Goal: Information Seeking & Learning: Learn about a topic

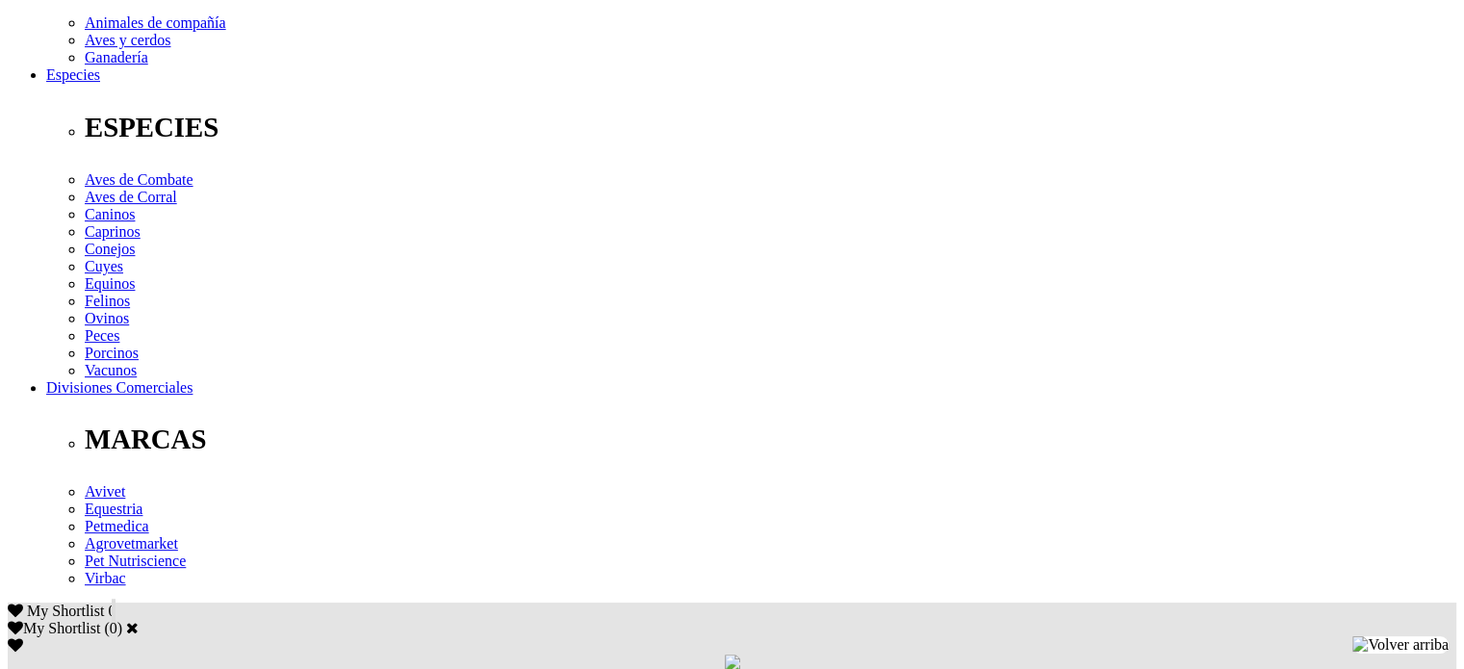
scroll to position [705, 0]
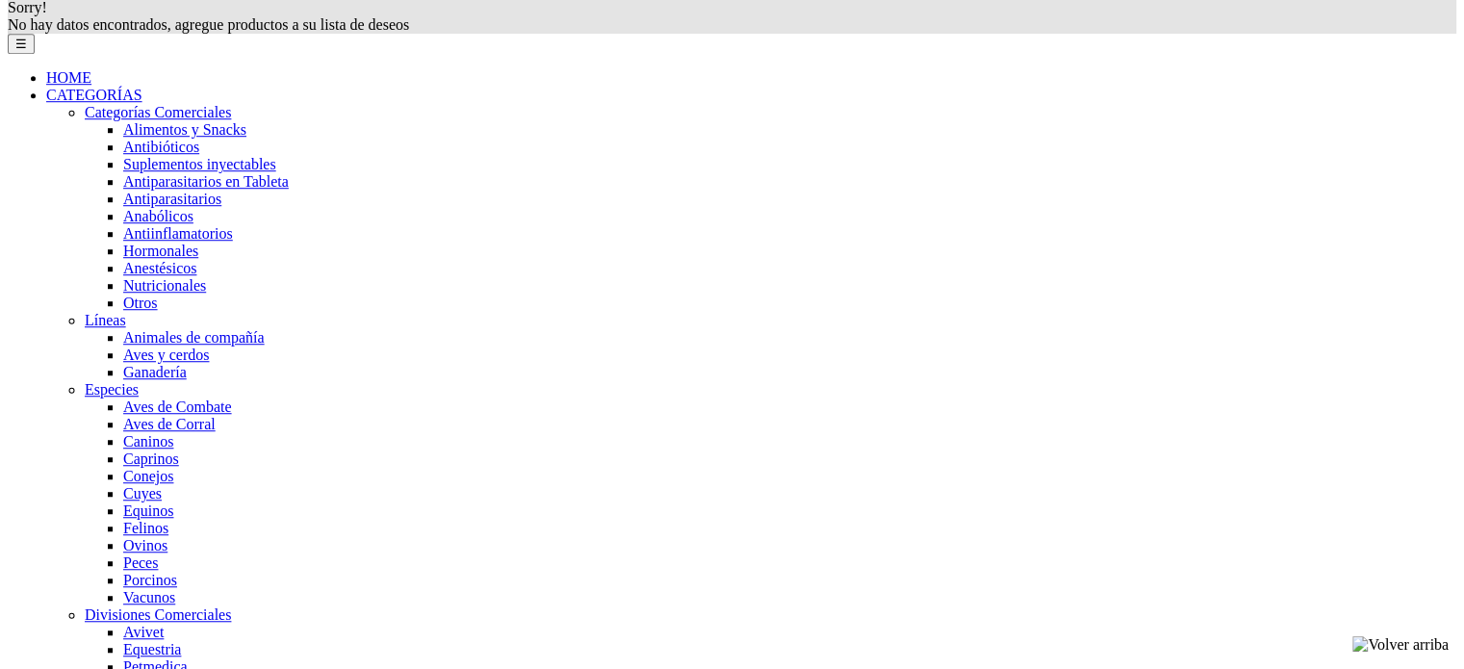
scroll to position [1354, 0]
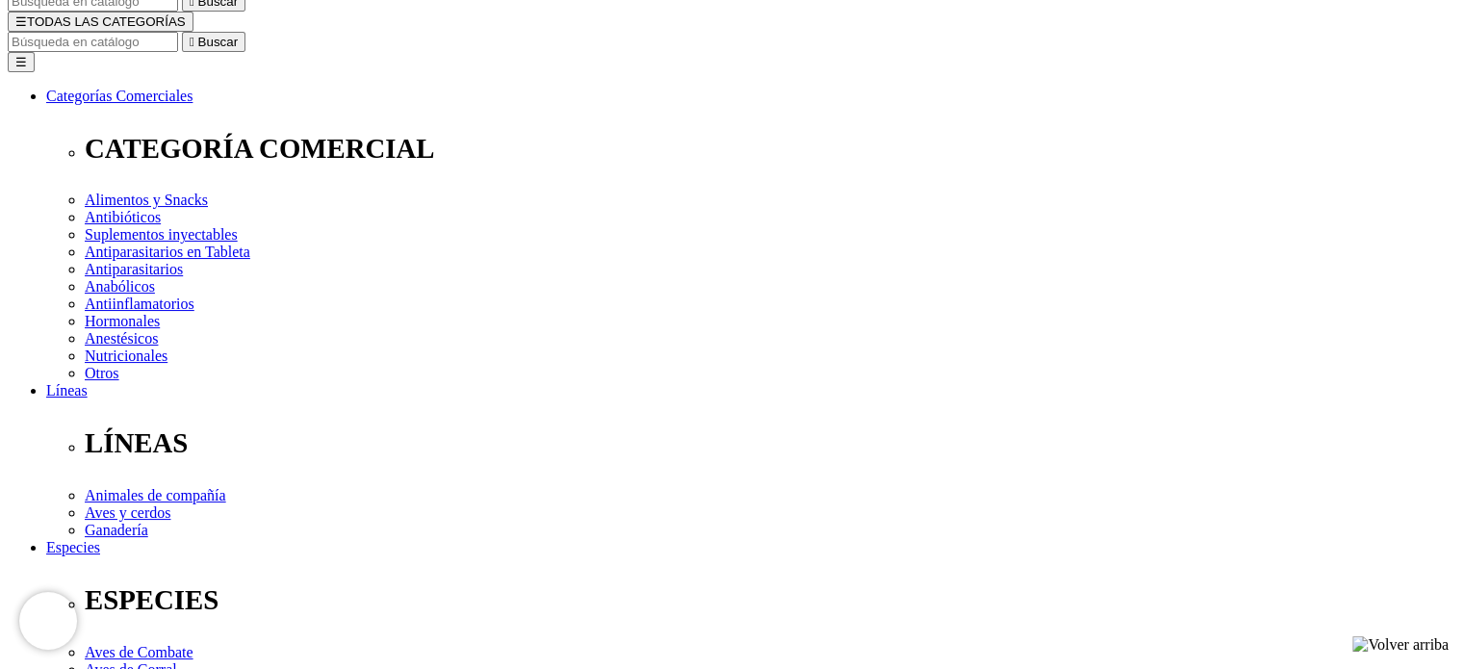
scroll to position [257, 0]
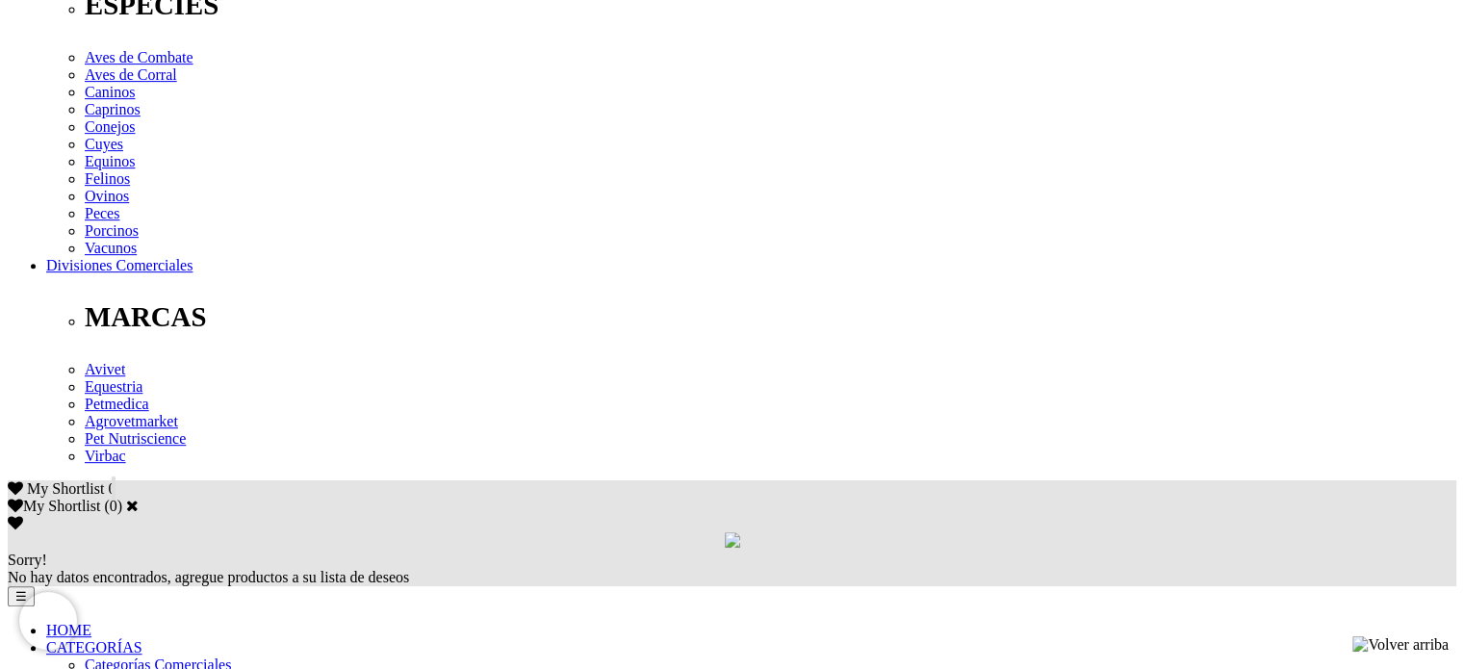
scroll to position [823, 0]
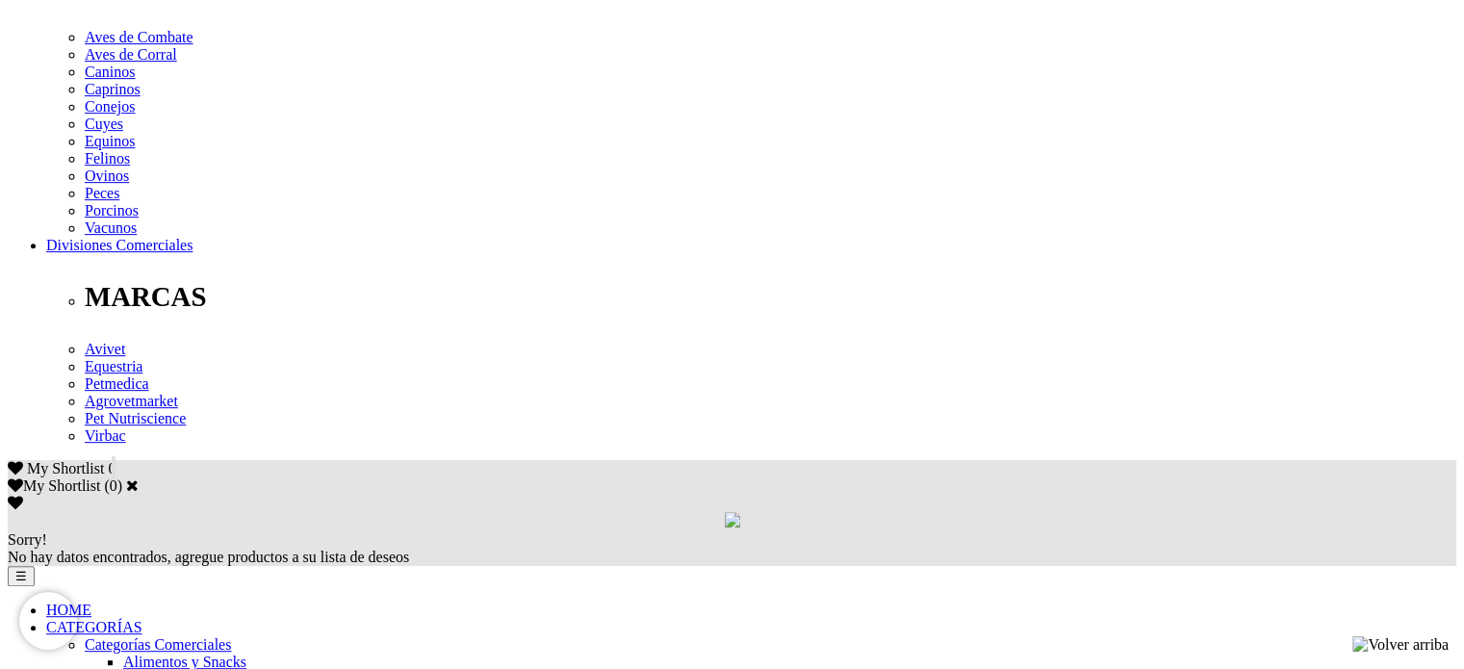
drag, startPoint x: 359, startPoint y: 168, endPoint x: 1117, endPoint y: 154, distance: 757.8
drag, startPoint x: 526, startPoint y: 186, endPoint x: 808, endPoint y: 193, distance: 282.2
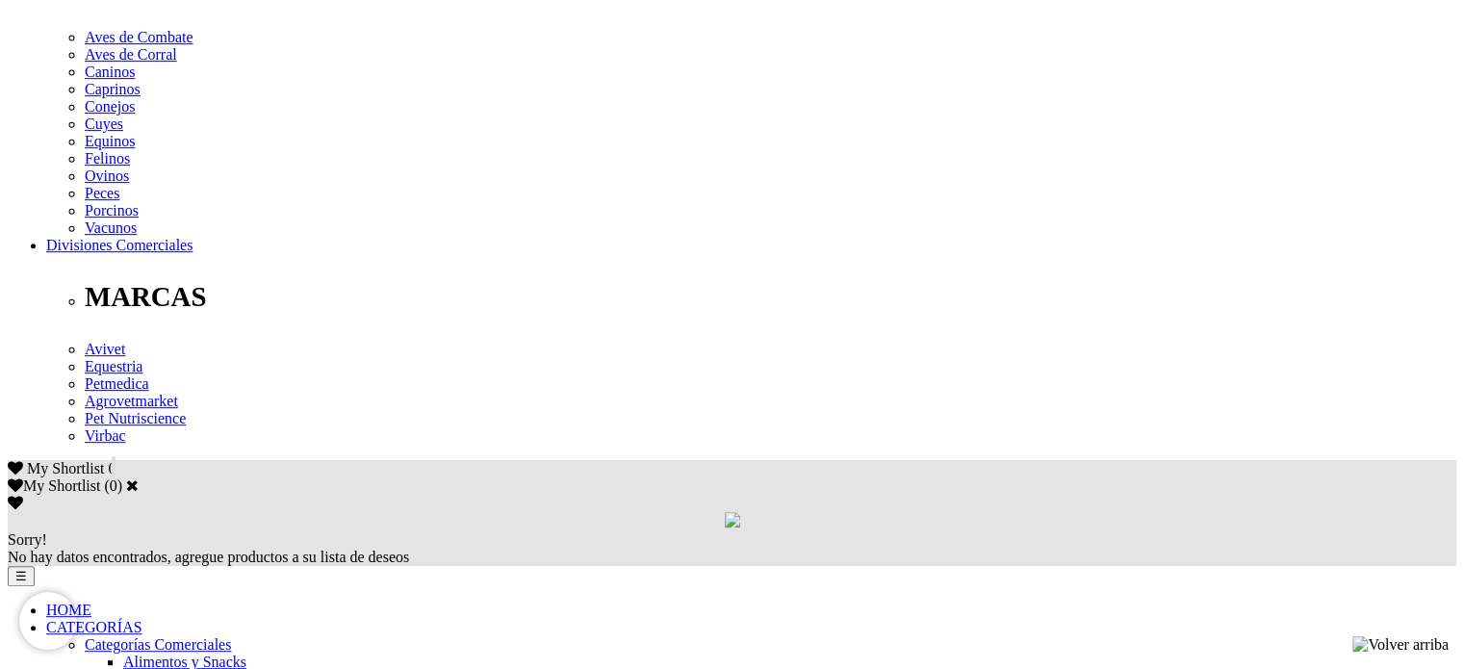
drag, startPoint x: 568, startPoint y: 190, endPoint x: 820, endPoint y: 187, distance: 252.3
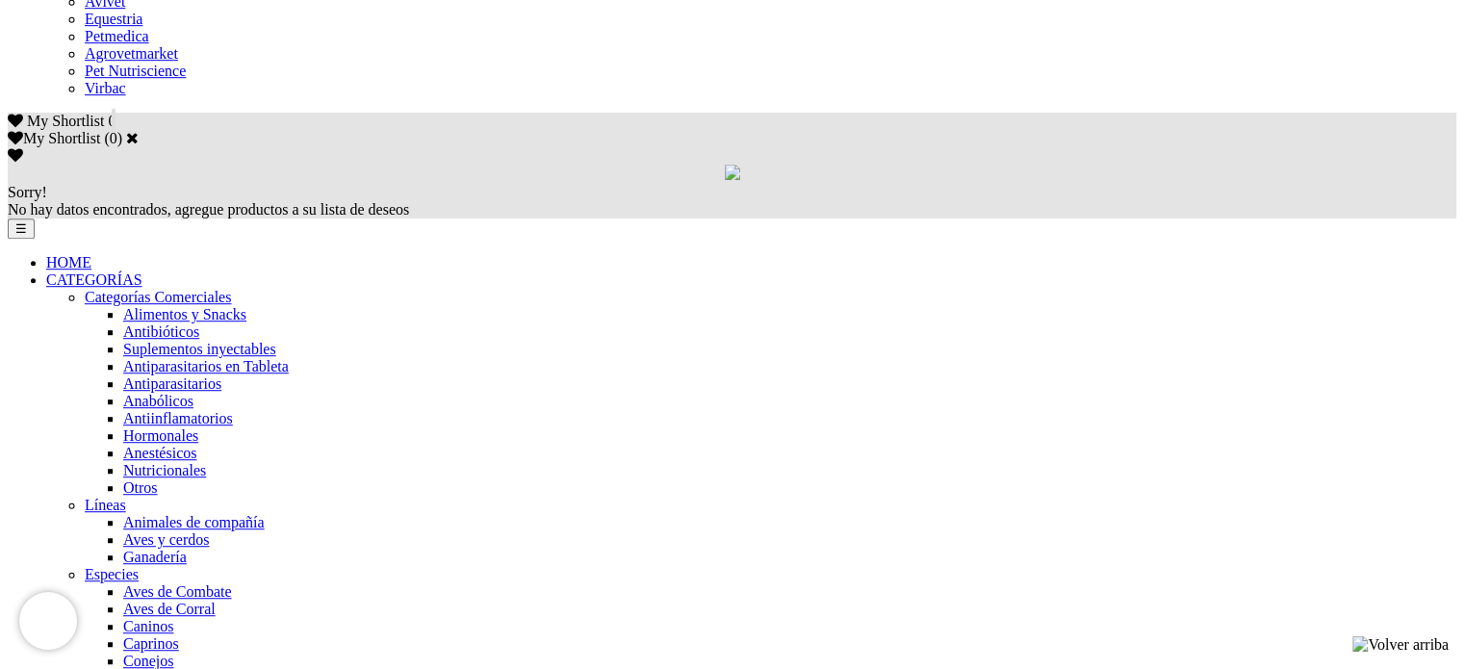
scroll to position [1169, 0]
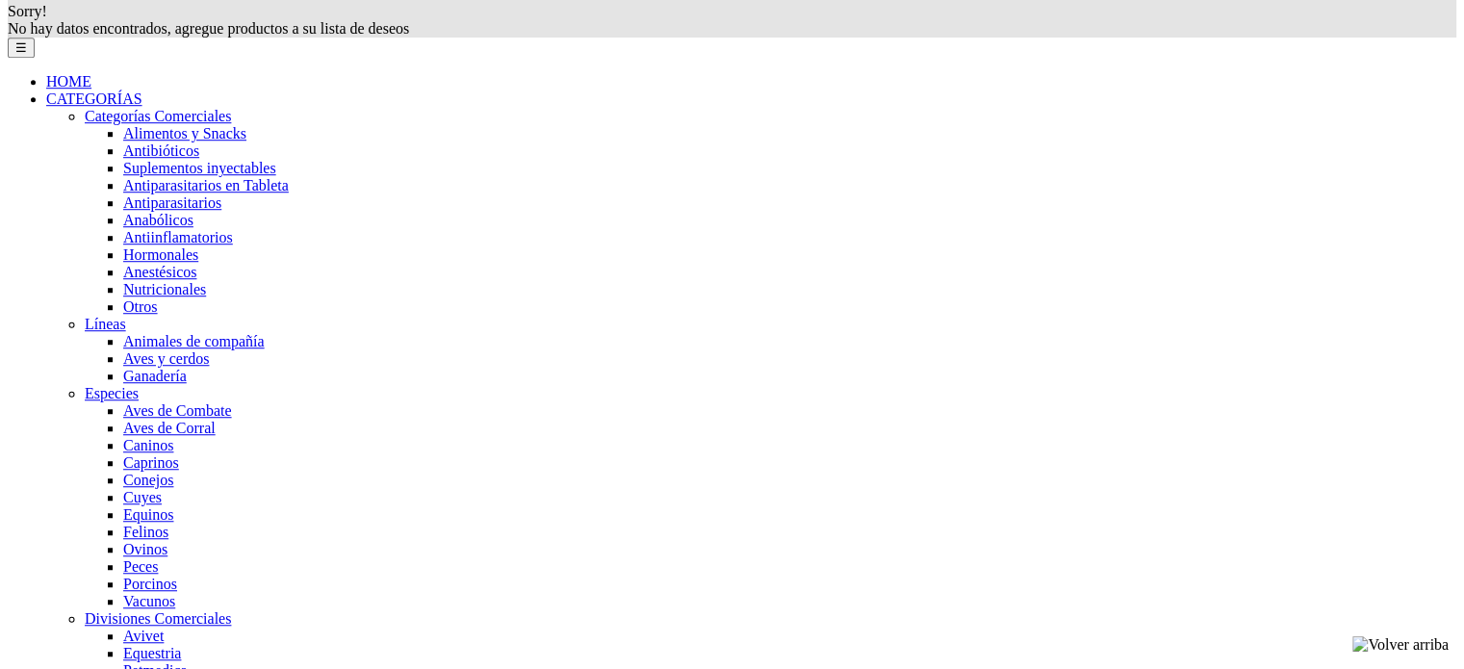
scroll to position [1354, 0]
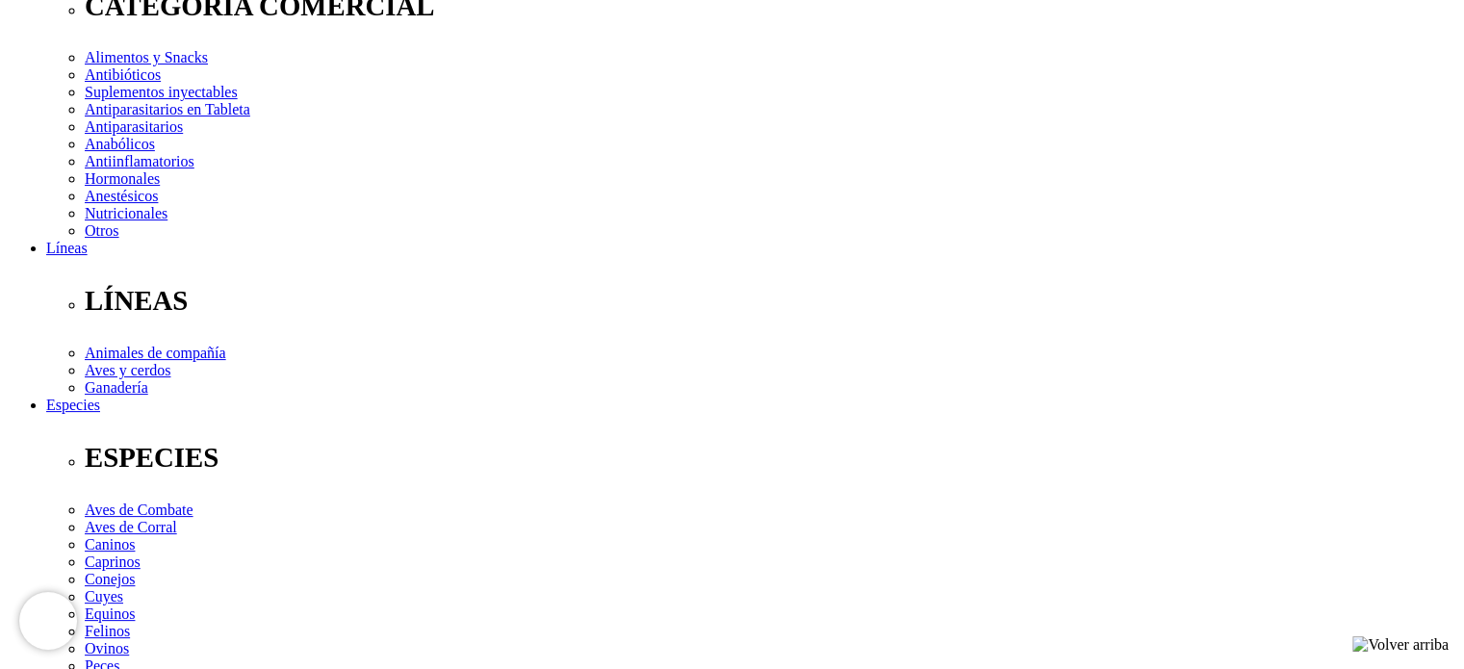
scroll to position [354, 0]
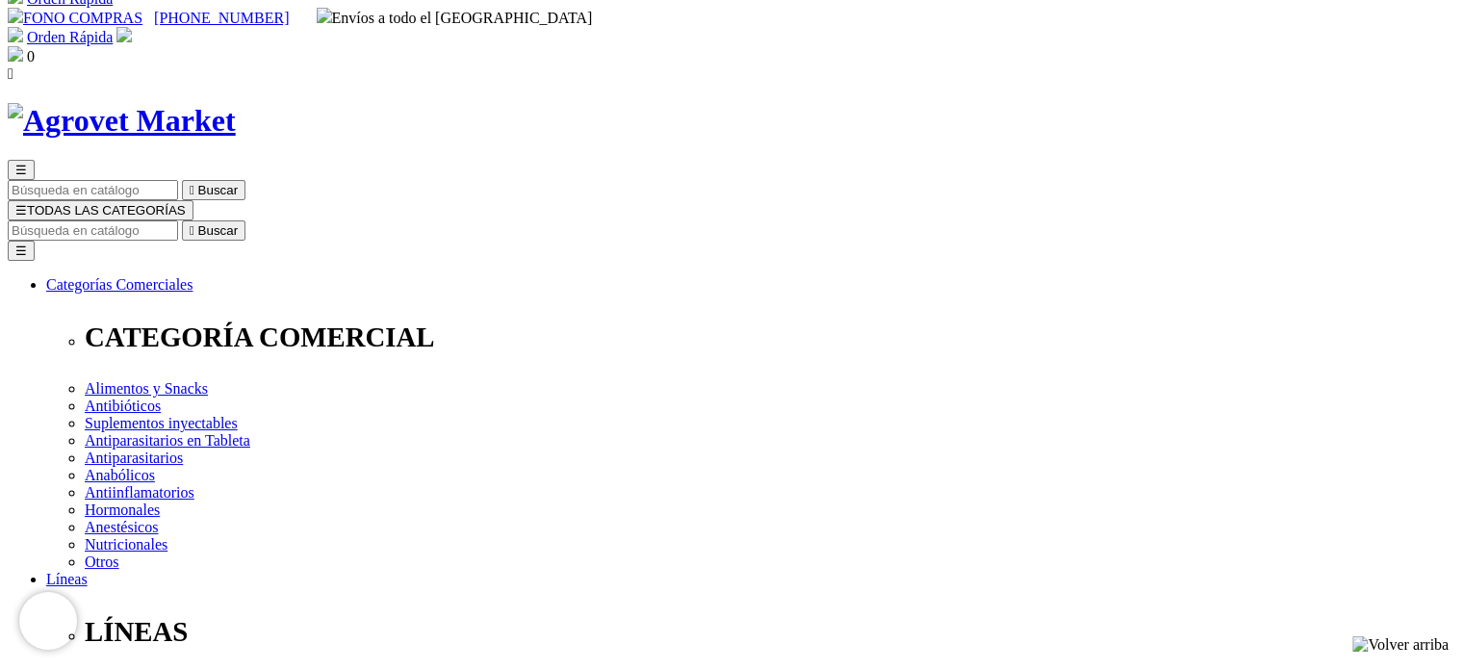
scroll to position [0, 0]
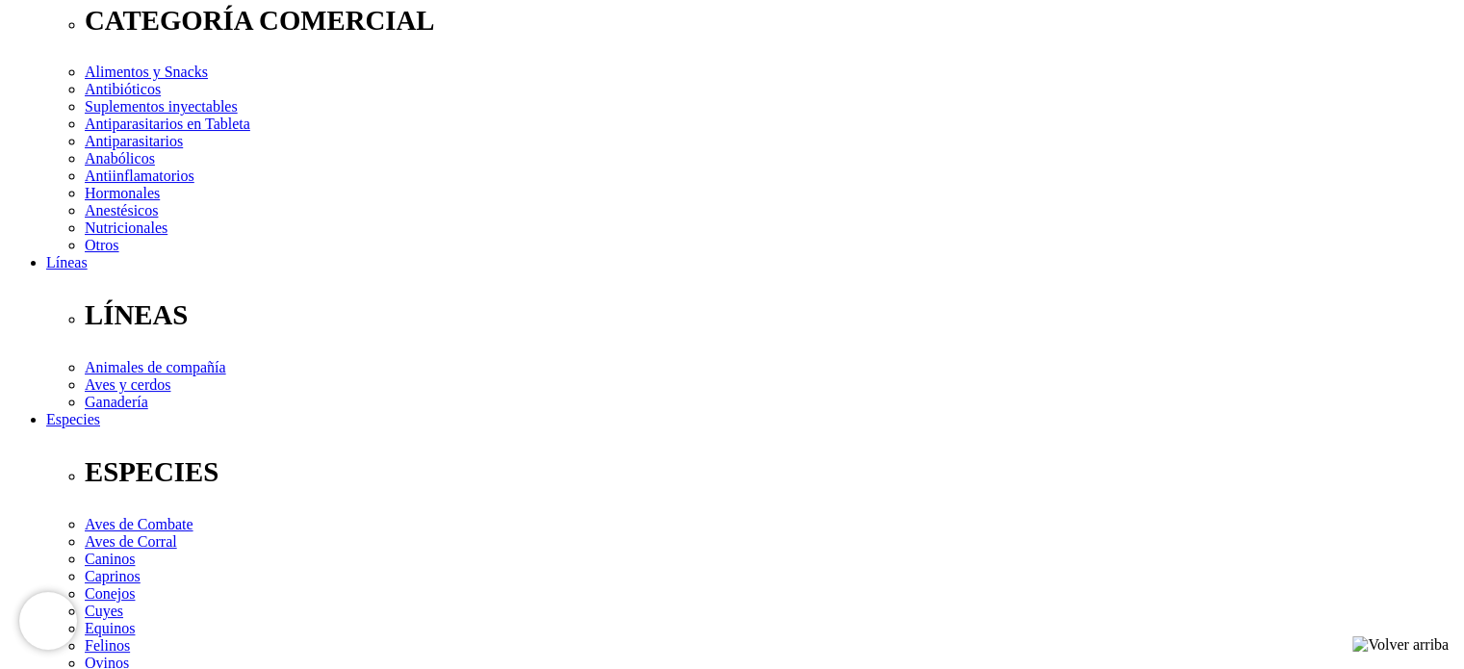
scroll to position [341, 0]
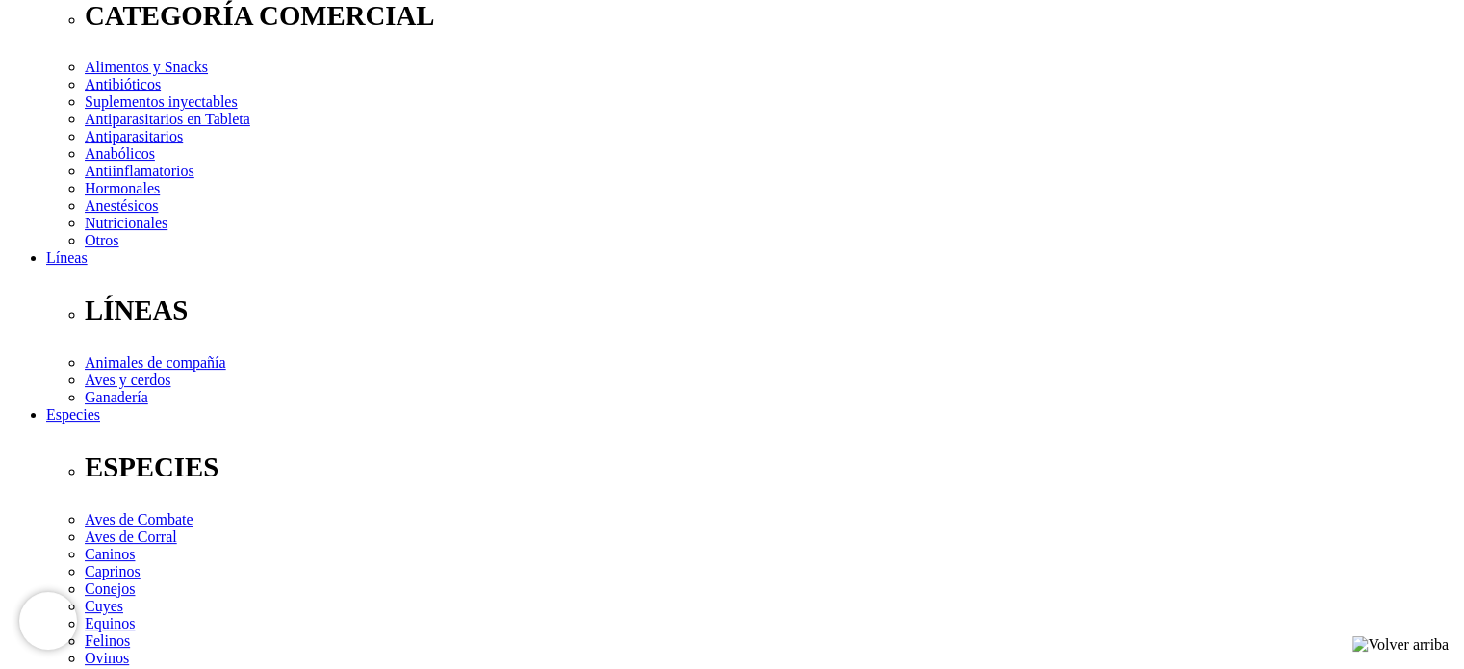
drag, startPoint x: 1478, startPoint y: 169, endPoint x: 1473, endPoint y: 271, distance: 101.2
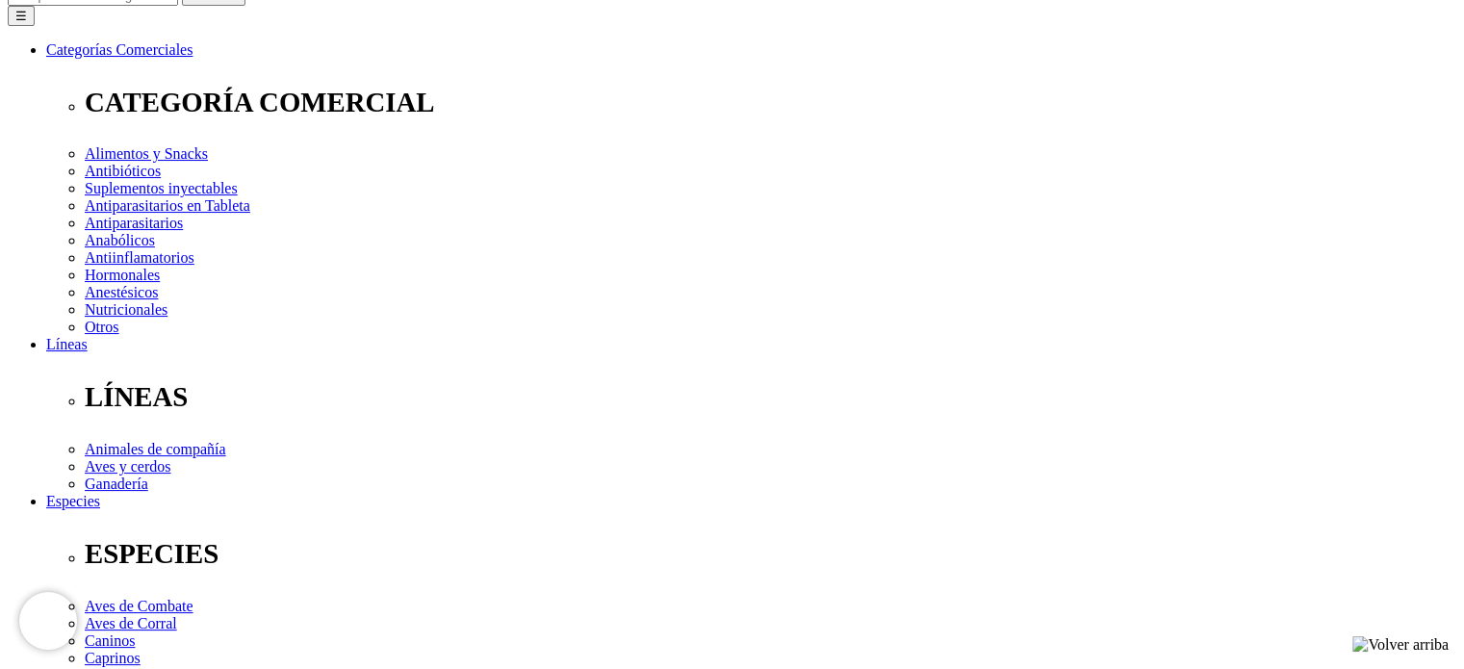
scroll to position [273, 0]
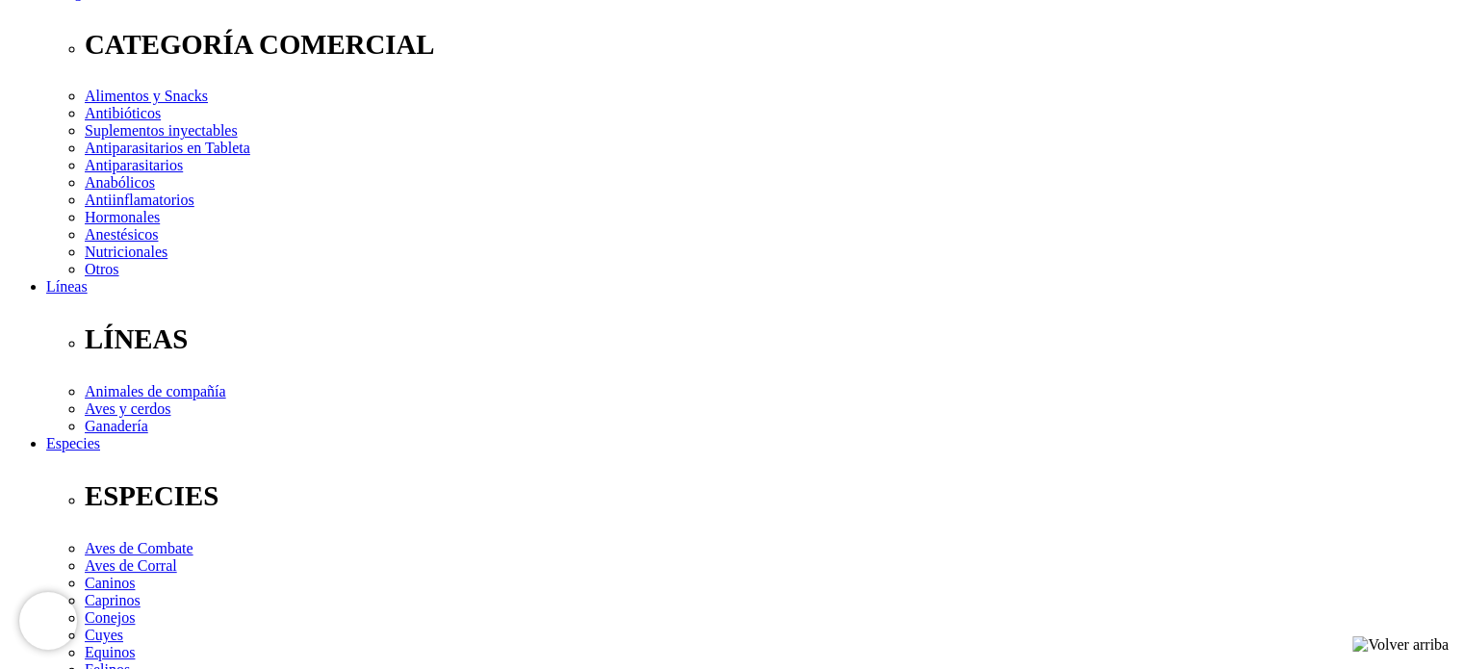
drag, startPoint x: 1478, startPoint y: 120, endPoint x: 1478, endPoint y: 214, distance: 93.4
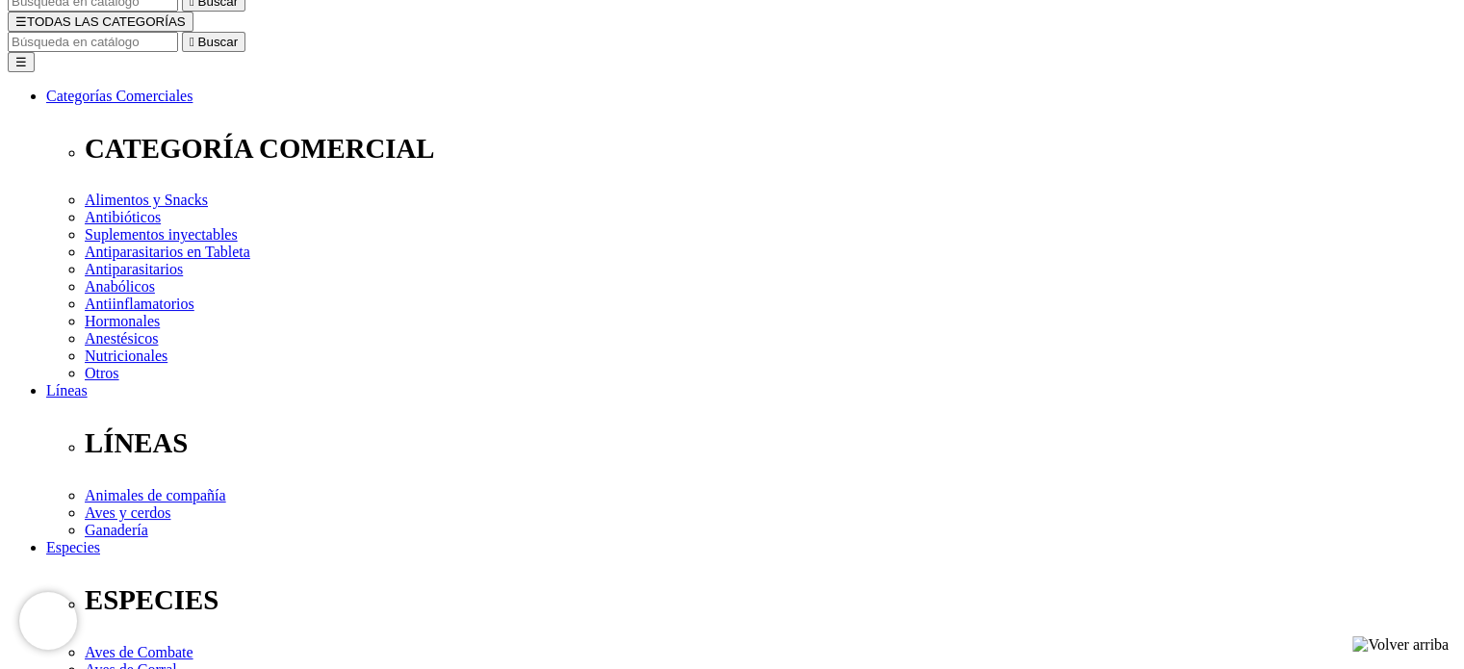
scroll to position [211, 0]
